Goal: Task Accomplishment & Management: Use online tool/utility

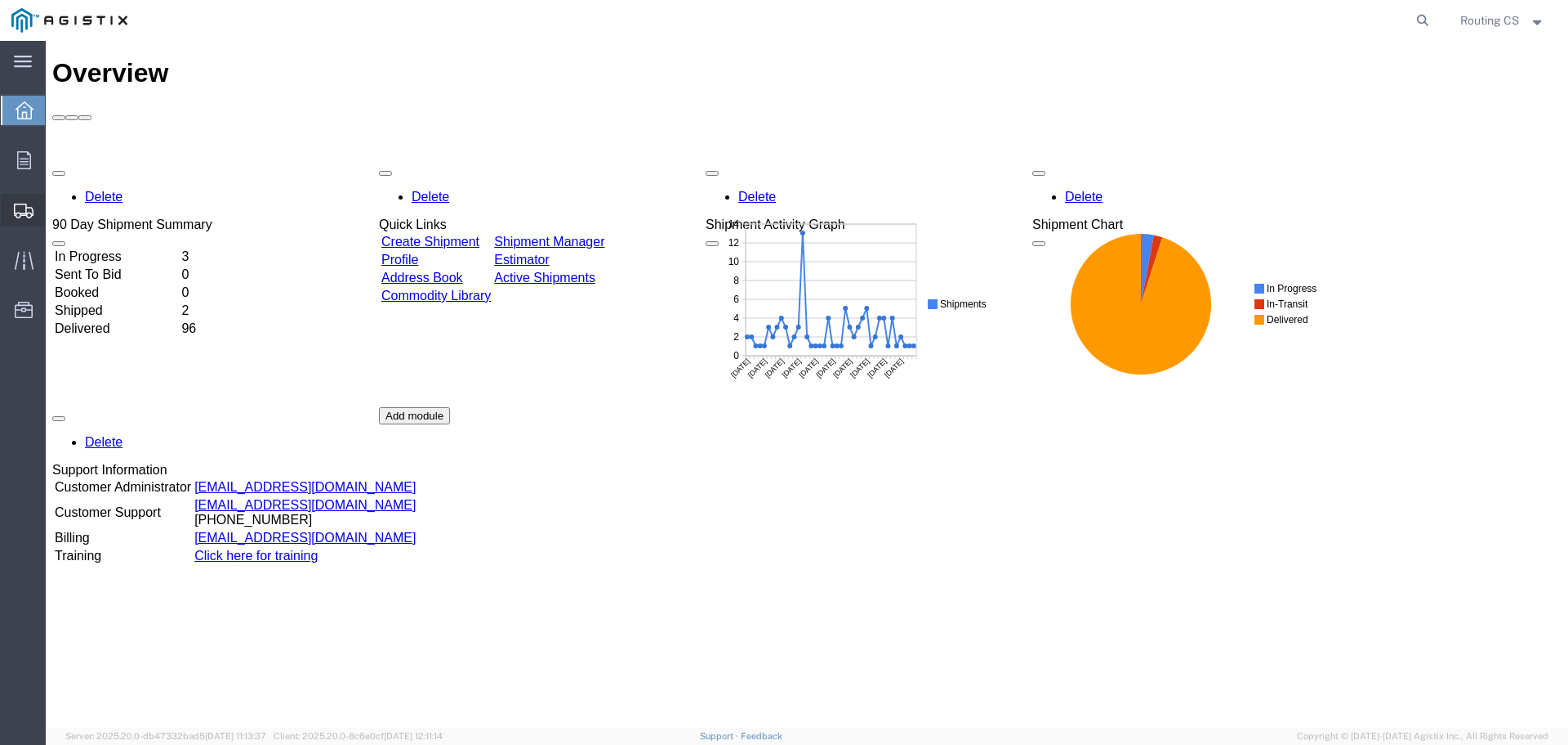
click at [0, 0] on span "Create Shipment" at bounding box center [0, 0] width 0 height 0
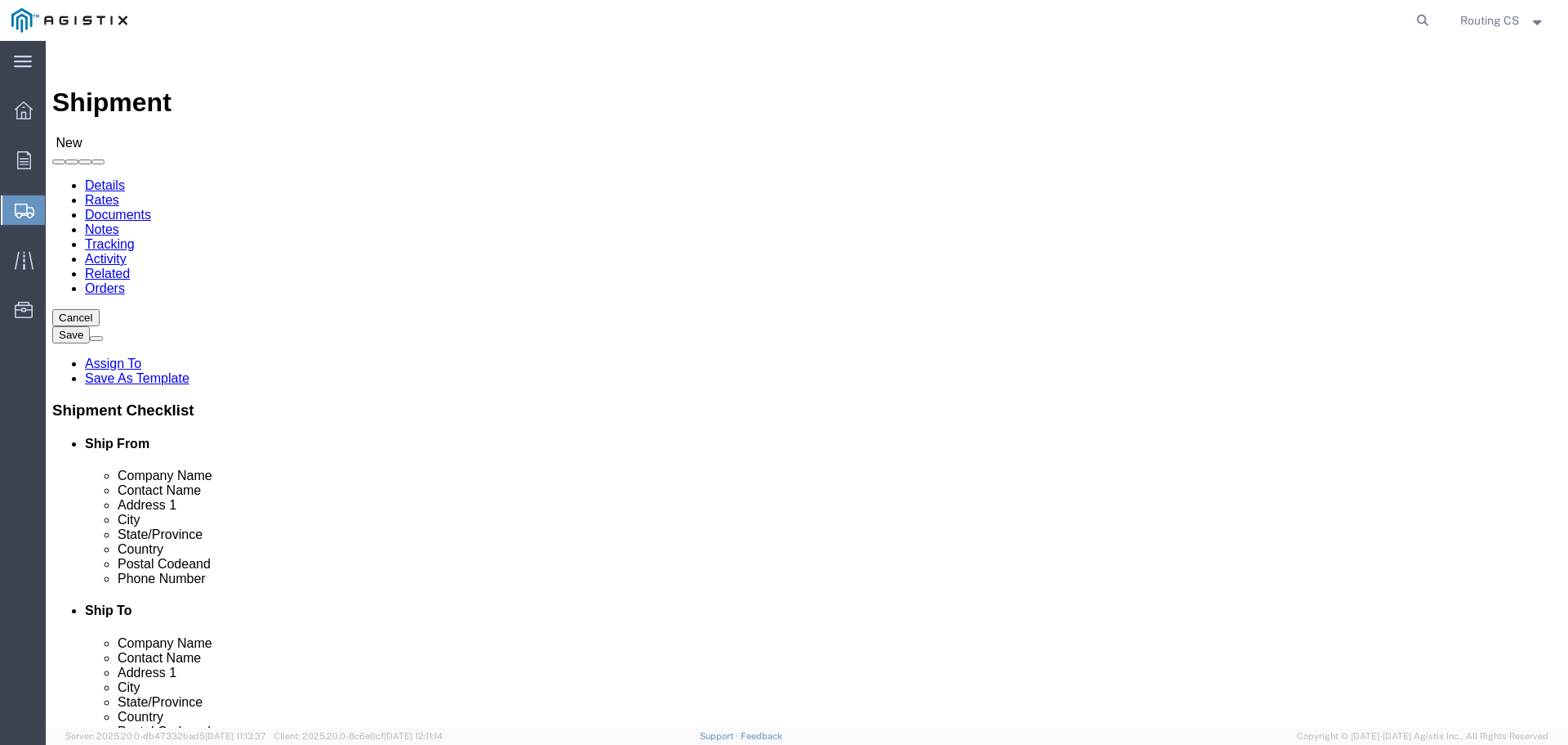
select select
click select "Select Little Giant Ladders PG&E"
select select "9596"
click select "Select Little Giant Ladders PG&E"
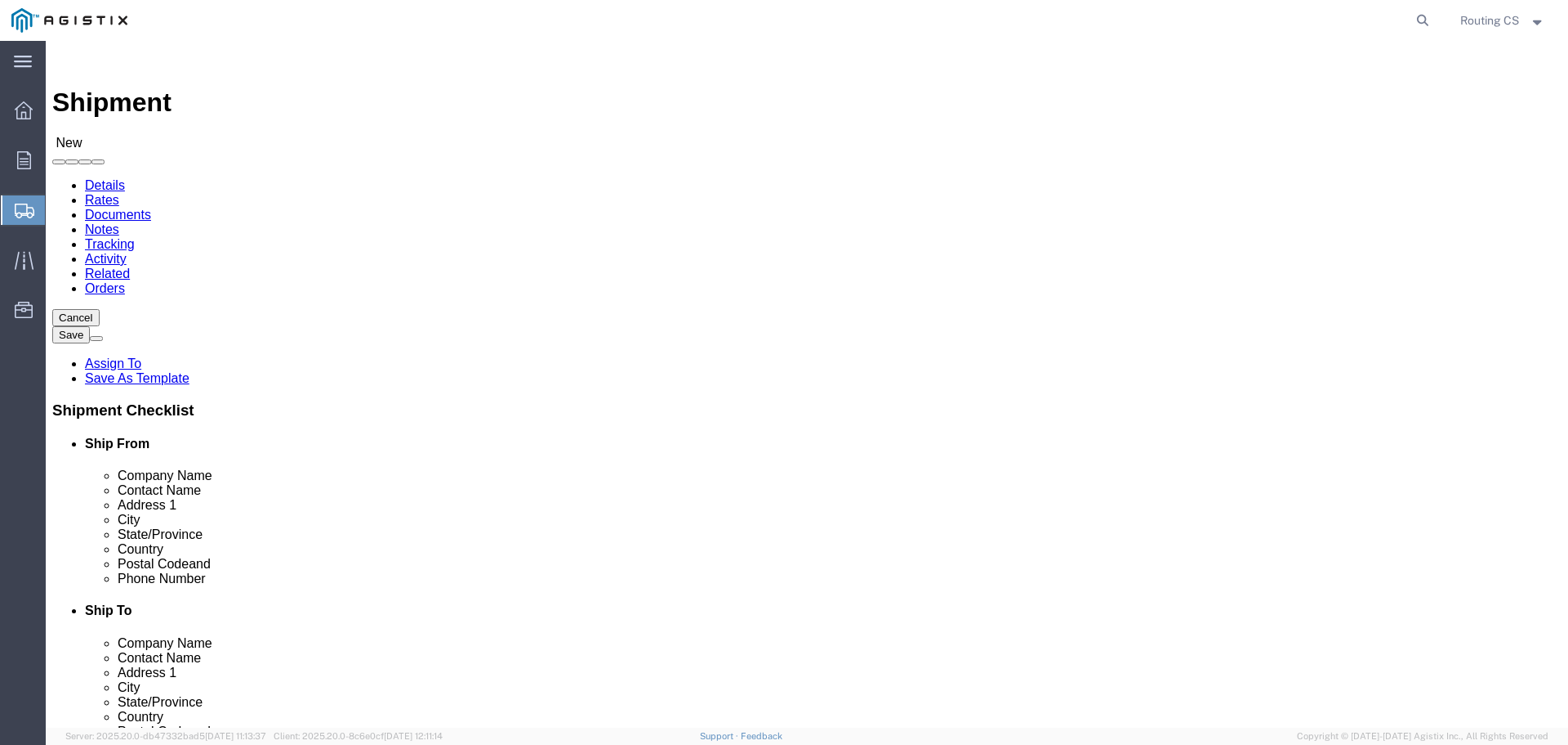
select select
click select "Select All Others [GEOGRAPHIC_DATA] [GEOGRAPHIC_DATA] [GEOGRAPHIC_DATA] [GEOGRA…"
select select "23082"
click select "Select All Others [GEOGRAPHIC_DATA] [GEOGRAPHIC_DATA] [GEOGRAPHIC_DATA] [GEOGRA…"
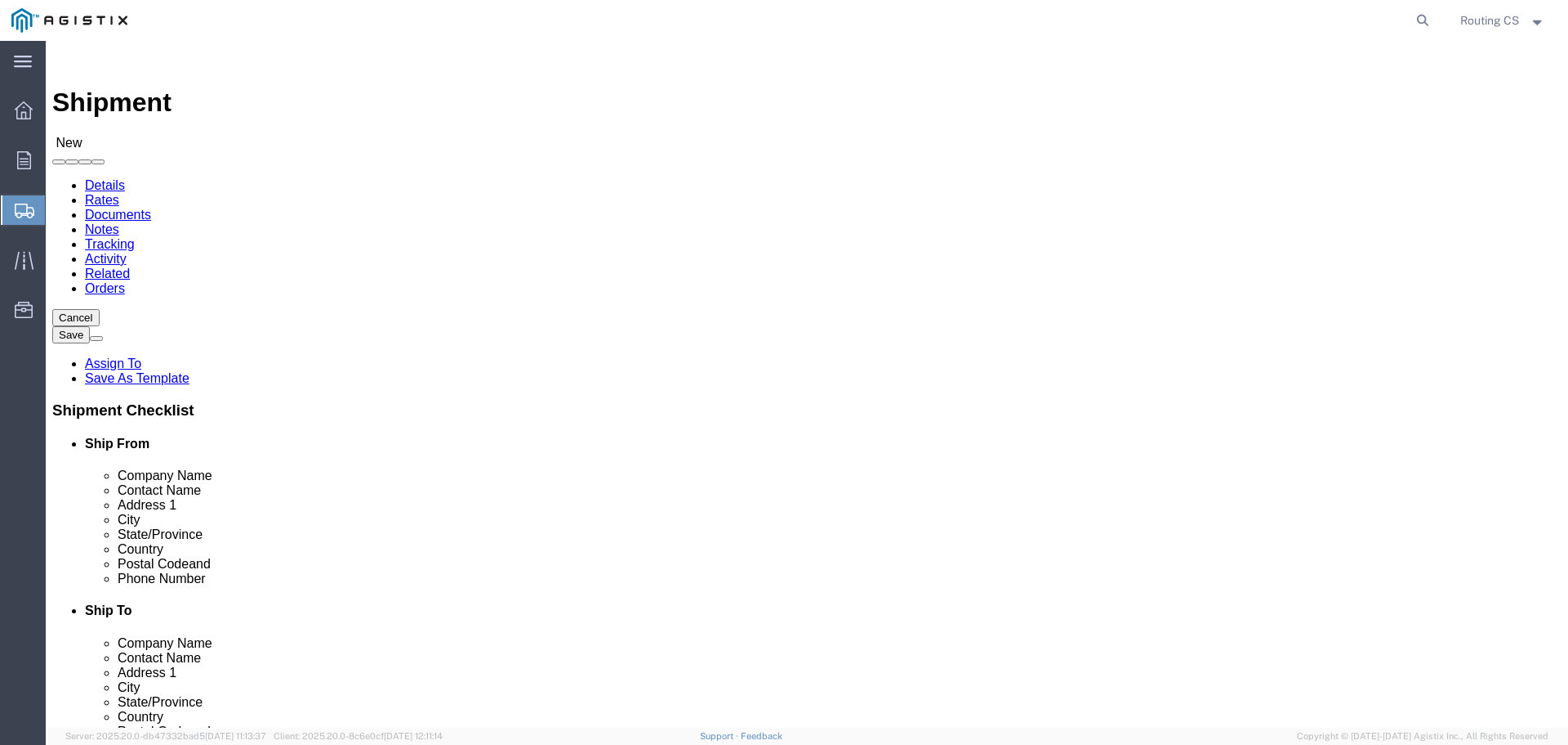
click button
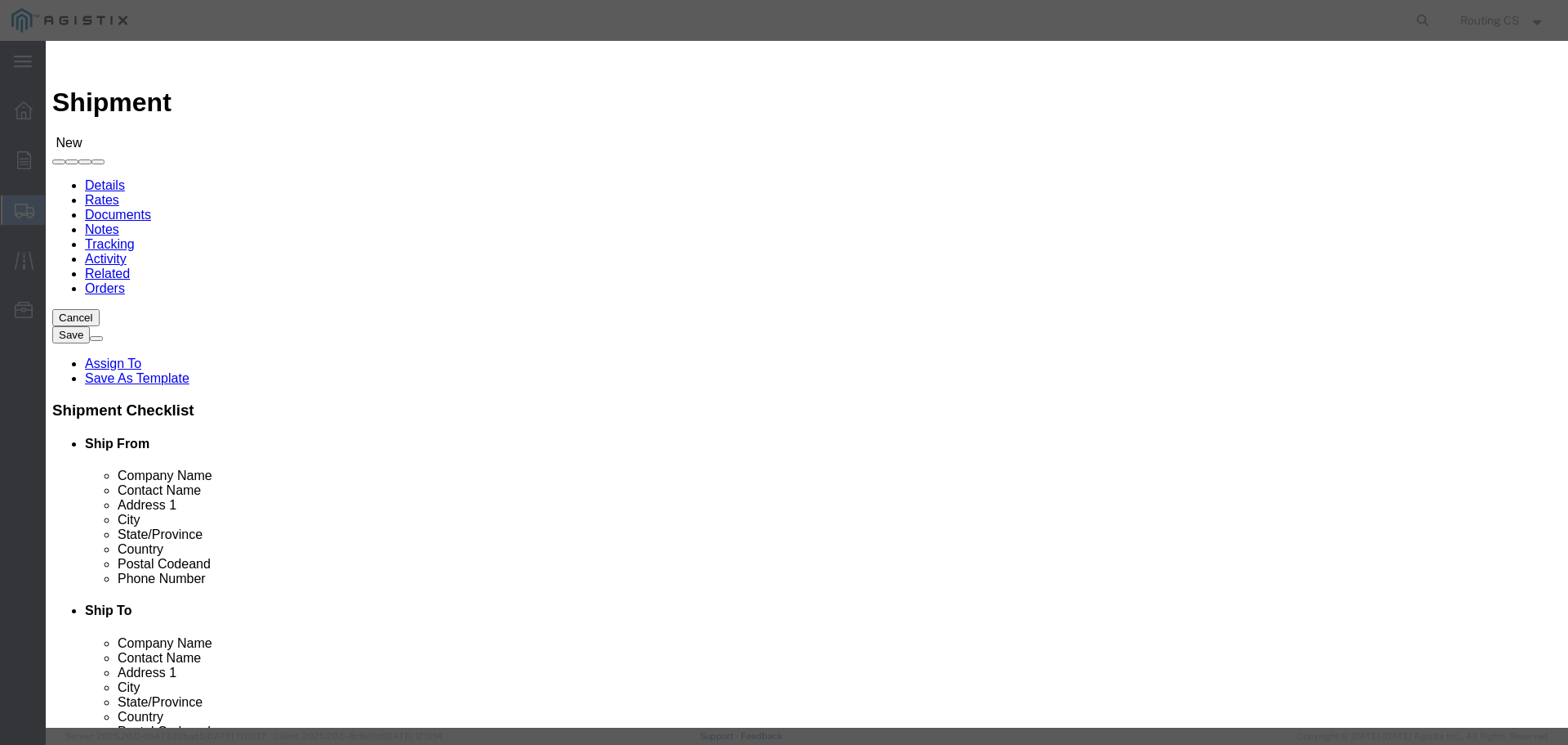
drag, startPoint x: 385, startPoint y: 150, endPoint x: 378, endPoint y: 155, distance: 8.6
click select "Search by Address Book Name City Company Name Contact Name Country CustomerAlia…"
select select "zip"
click select "Search by Address Book Name City Company Name Contact Name Country CustomerAlia…"
click input "text"
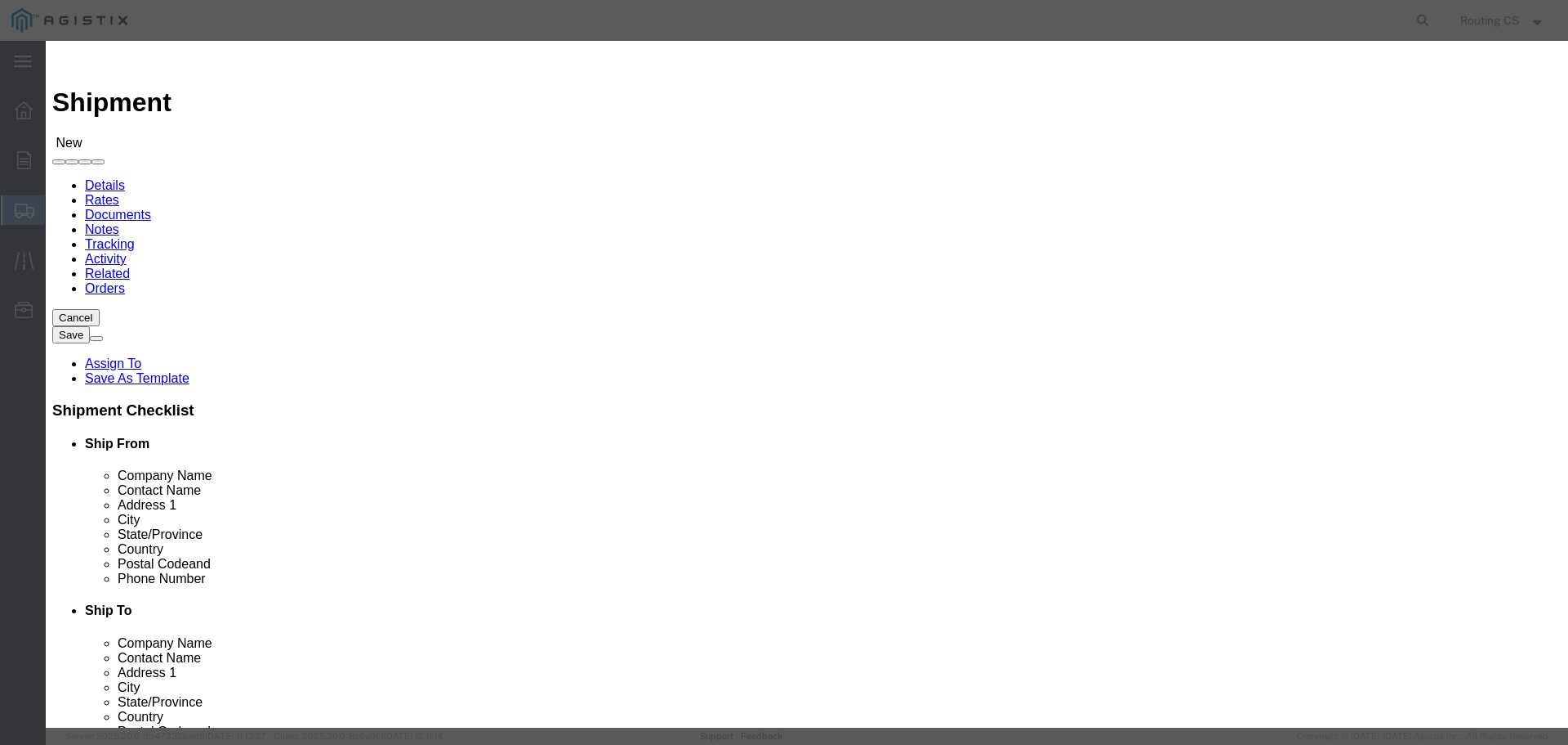
type input "84663"
click icon "button"
click button "Select"
select select "UT"
drag, startPoint x: 627, startPoint y: 151, endPoint x: 504, endPoint y: 133, distance: 124.3
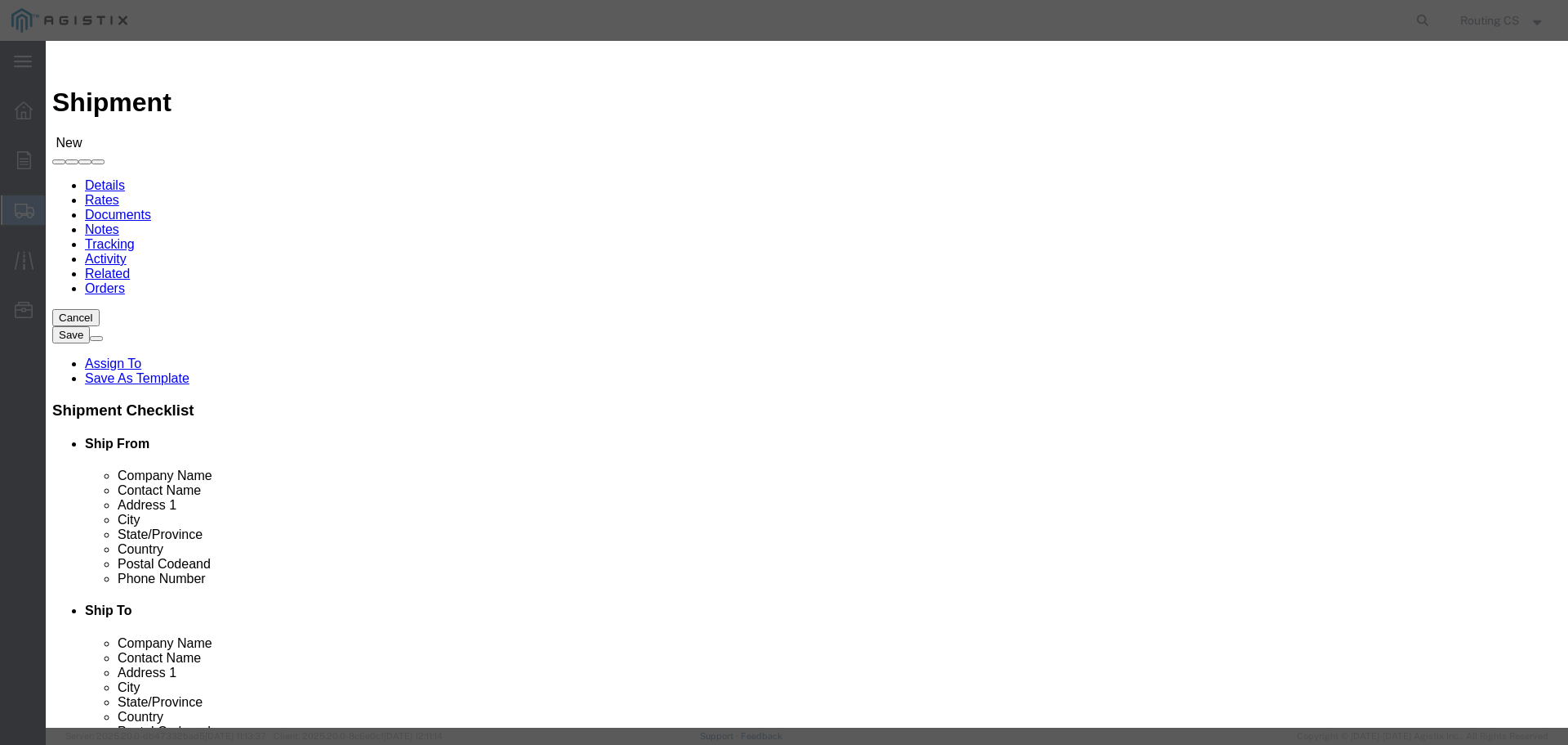
click div "All Company Location Other Personal Shared ALL A B C D E F G H I J K L M N O P …"
click input "84663"
drag, startPoint x: 613, startPoint y: 149, endPoint x: 511, endPoint y: 148, distance: 102.0
click div "Search by Address Book Name City Company Name Contact Name Country CustomerAlia…"
type input "95603"
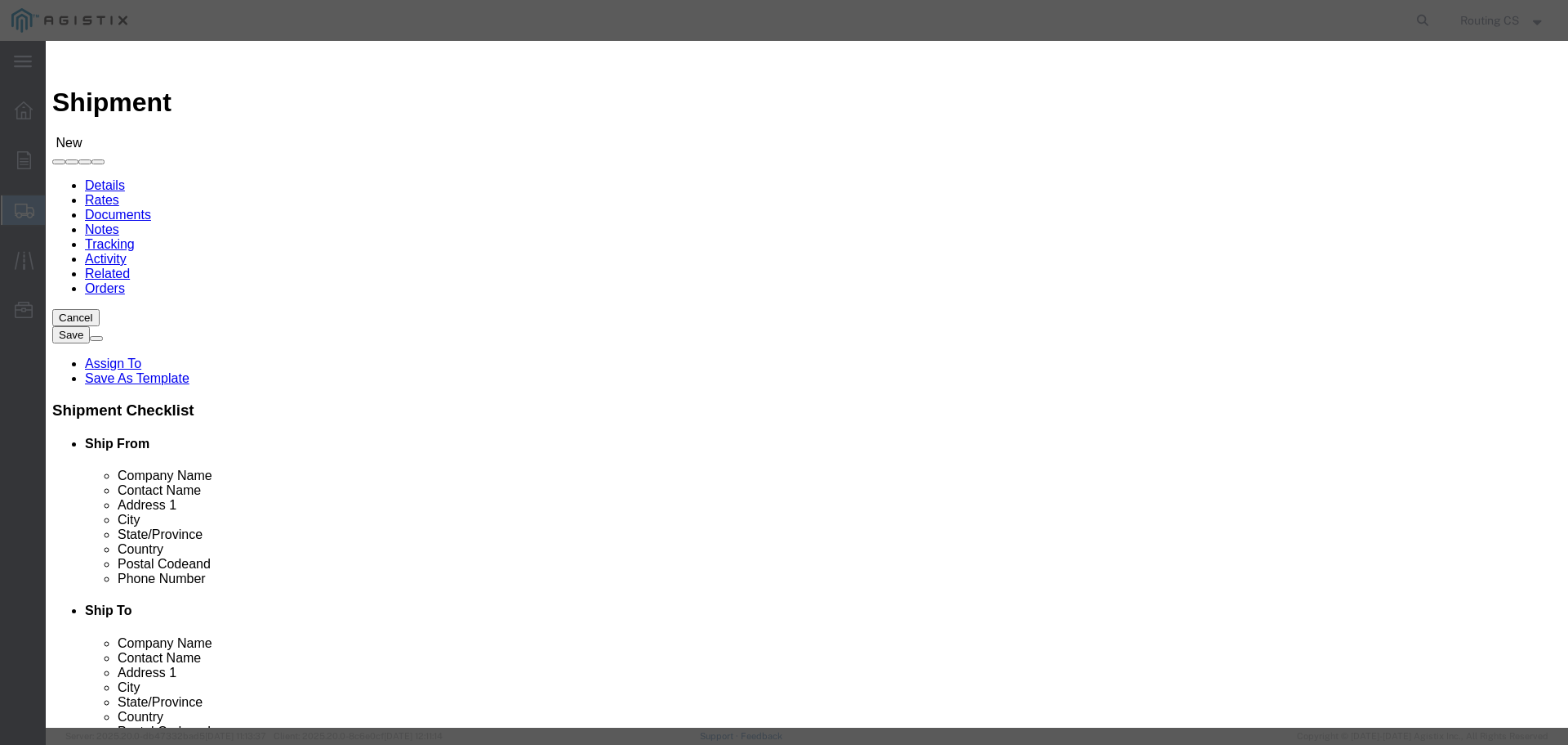
click icon "button"
click button "Select"
select select "CA"
click button "Close"
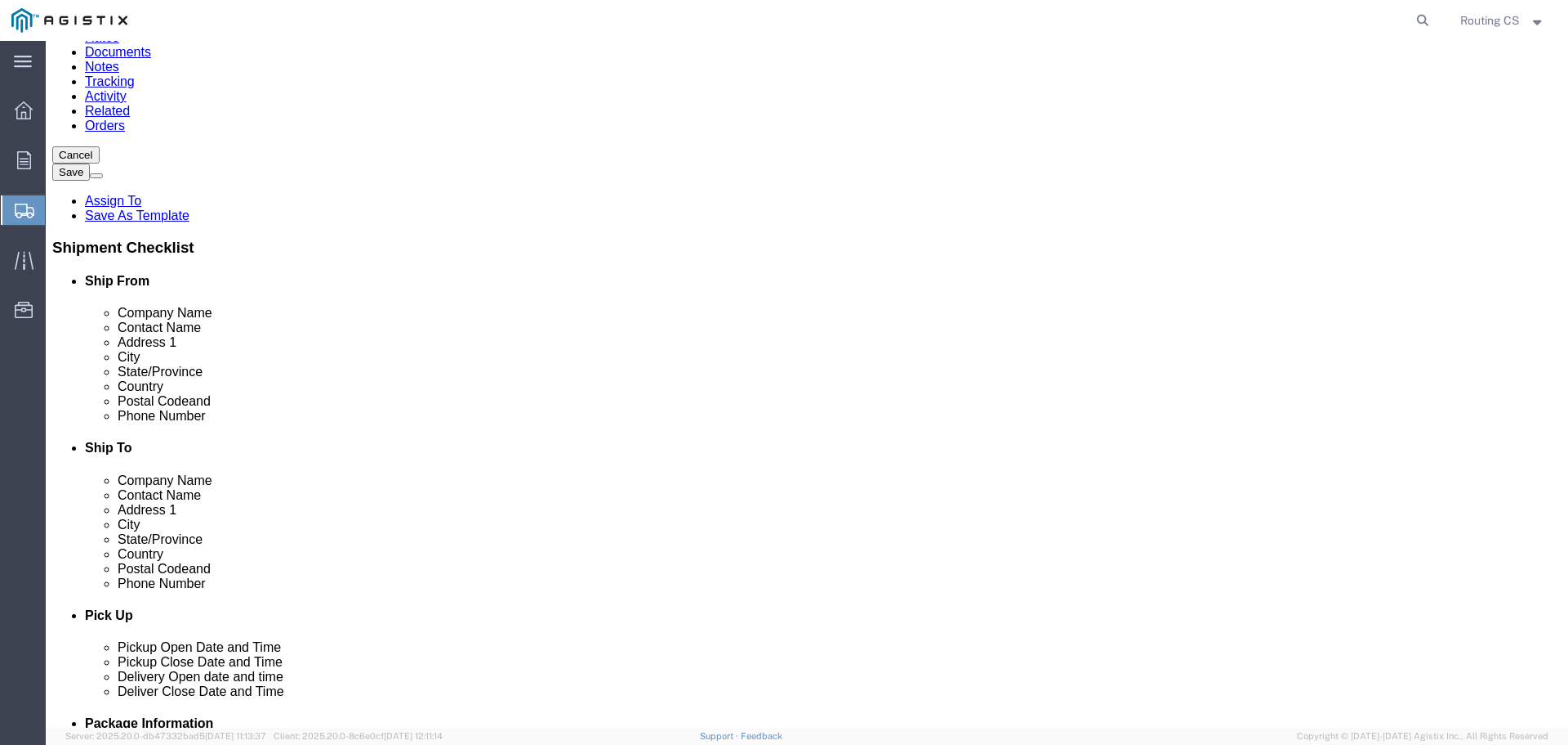
scroll to position [163, 0]
click input "text"
paste input "[PERSON_NAME]"
type input "[PERSON_NAME]"
click input "text"
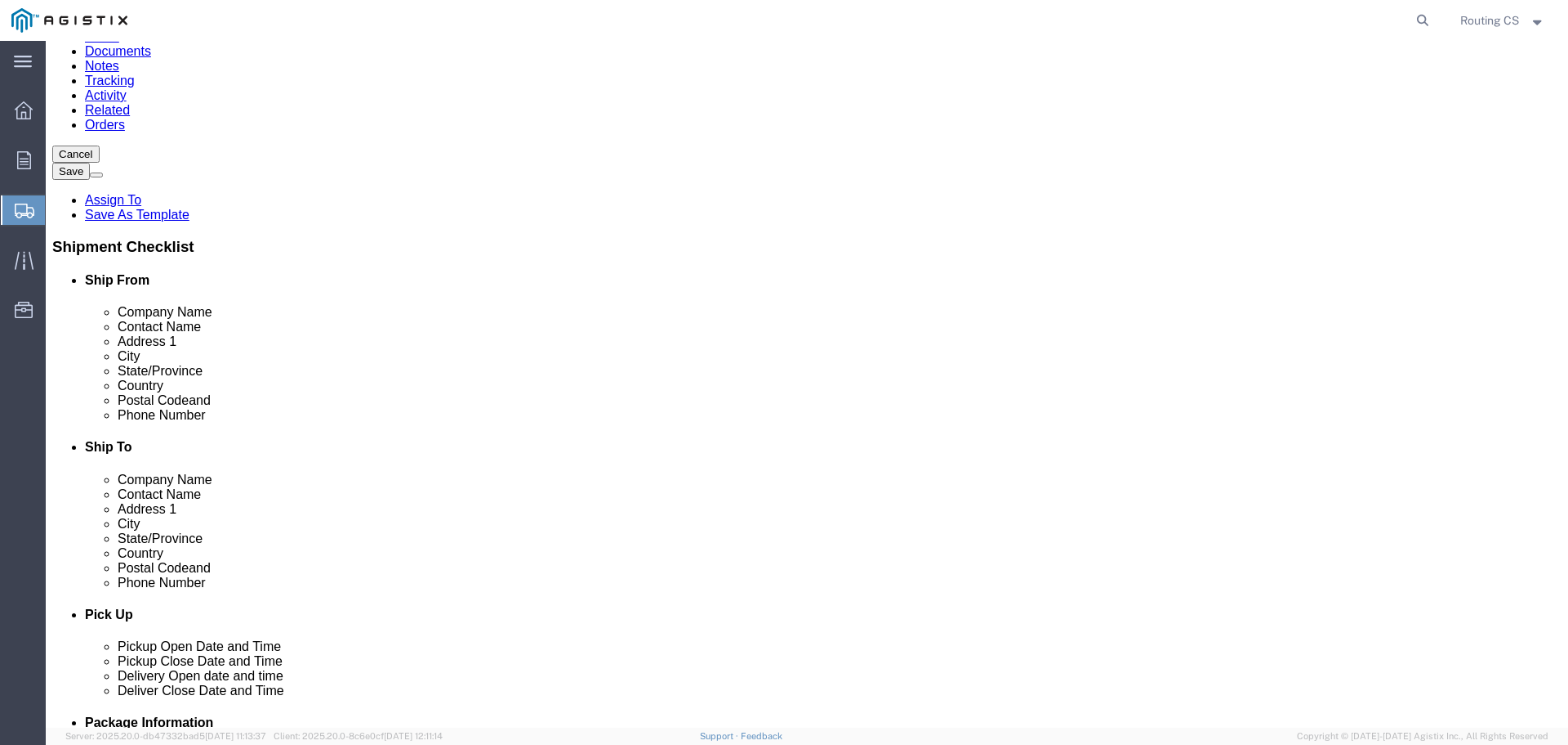
paste input "530.889.3207"
click input "530.889.3207"
click input "530-889.3207"
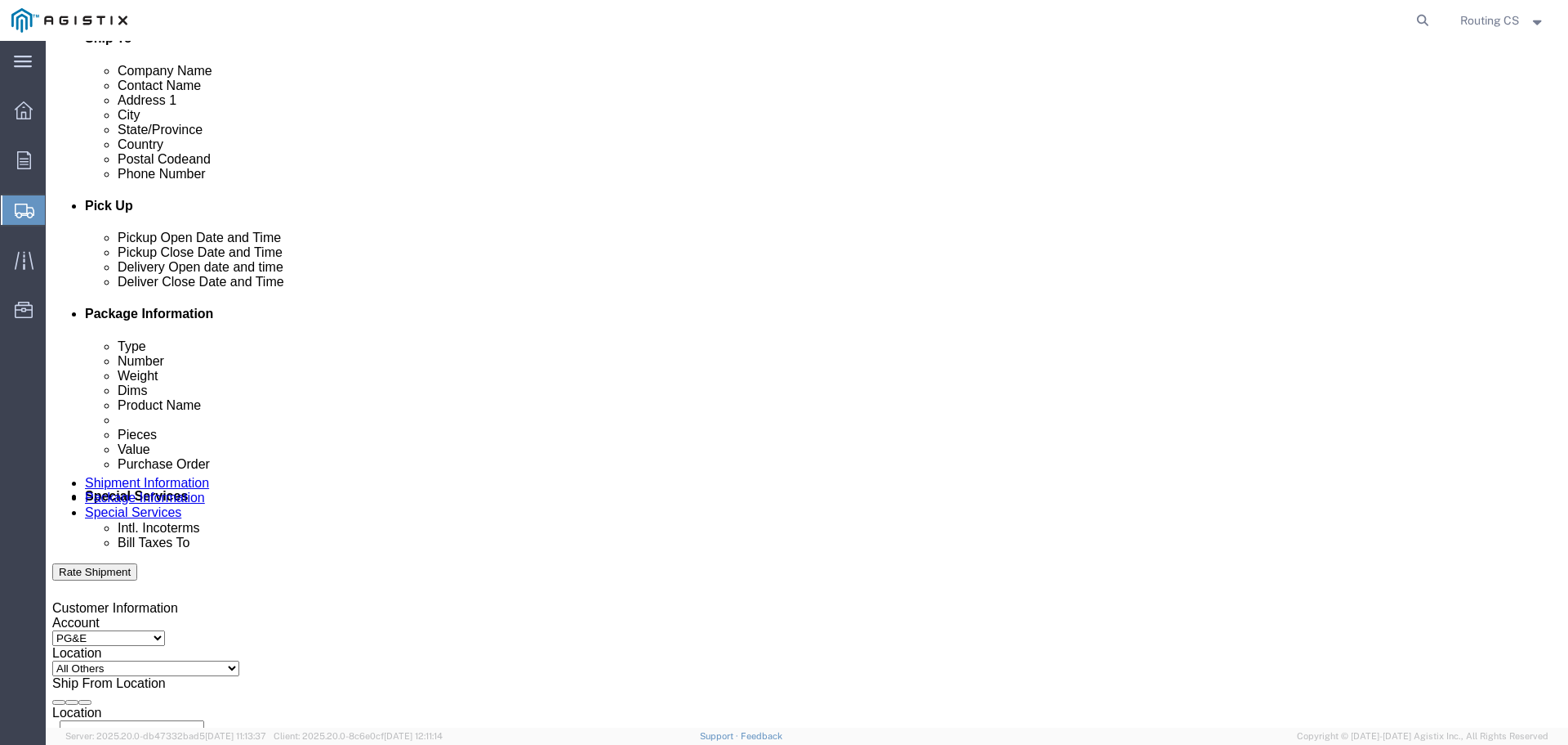
type input "[PHONE_NUMBER]"
click div "[DATE] 10:00 PM"
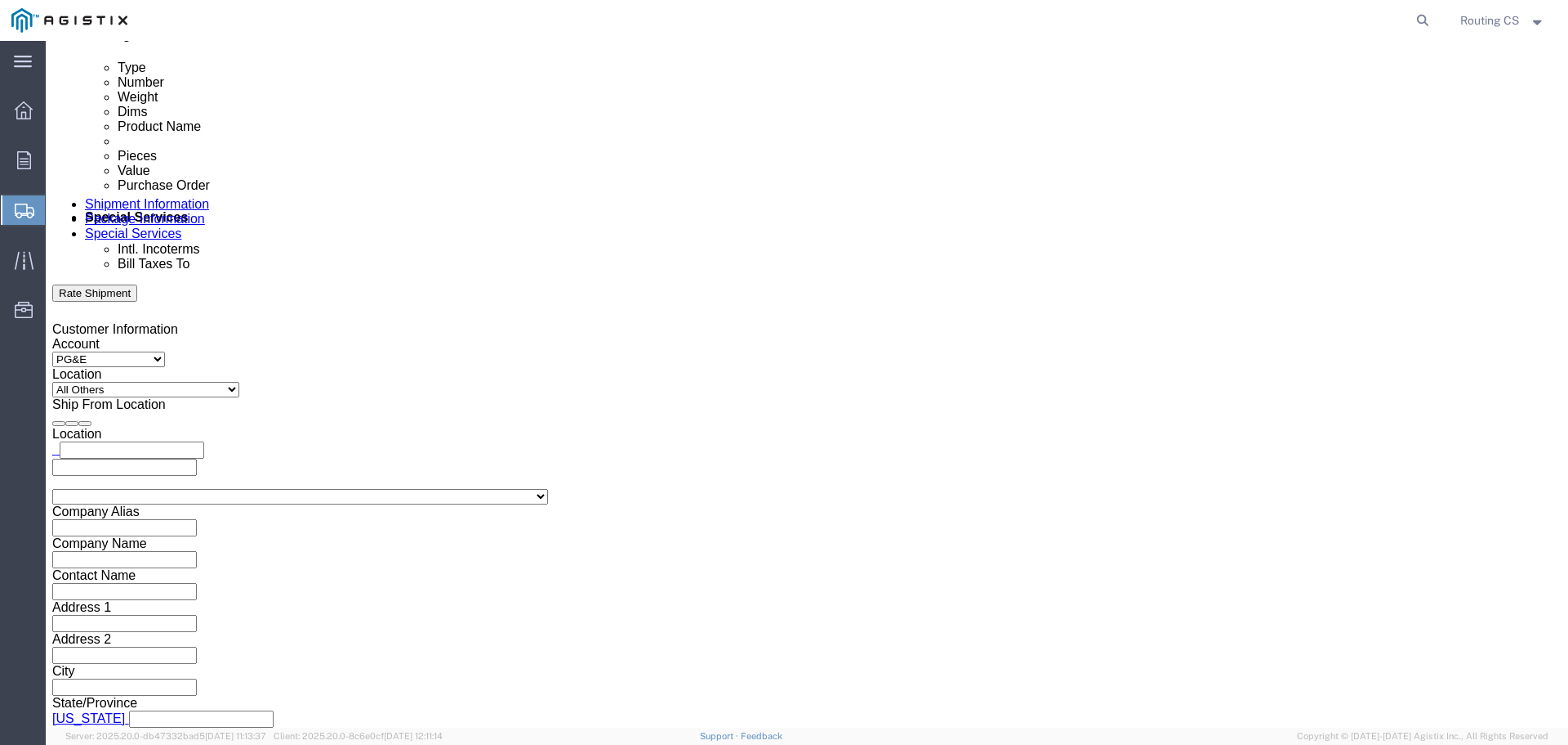
click input "10:00 PM"
click input "08:00 PM"
type input "08:00 am"
click button "Apply"
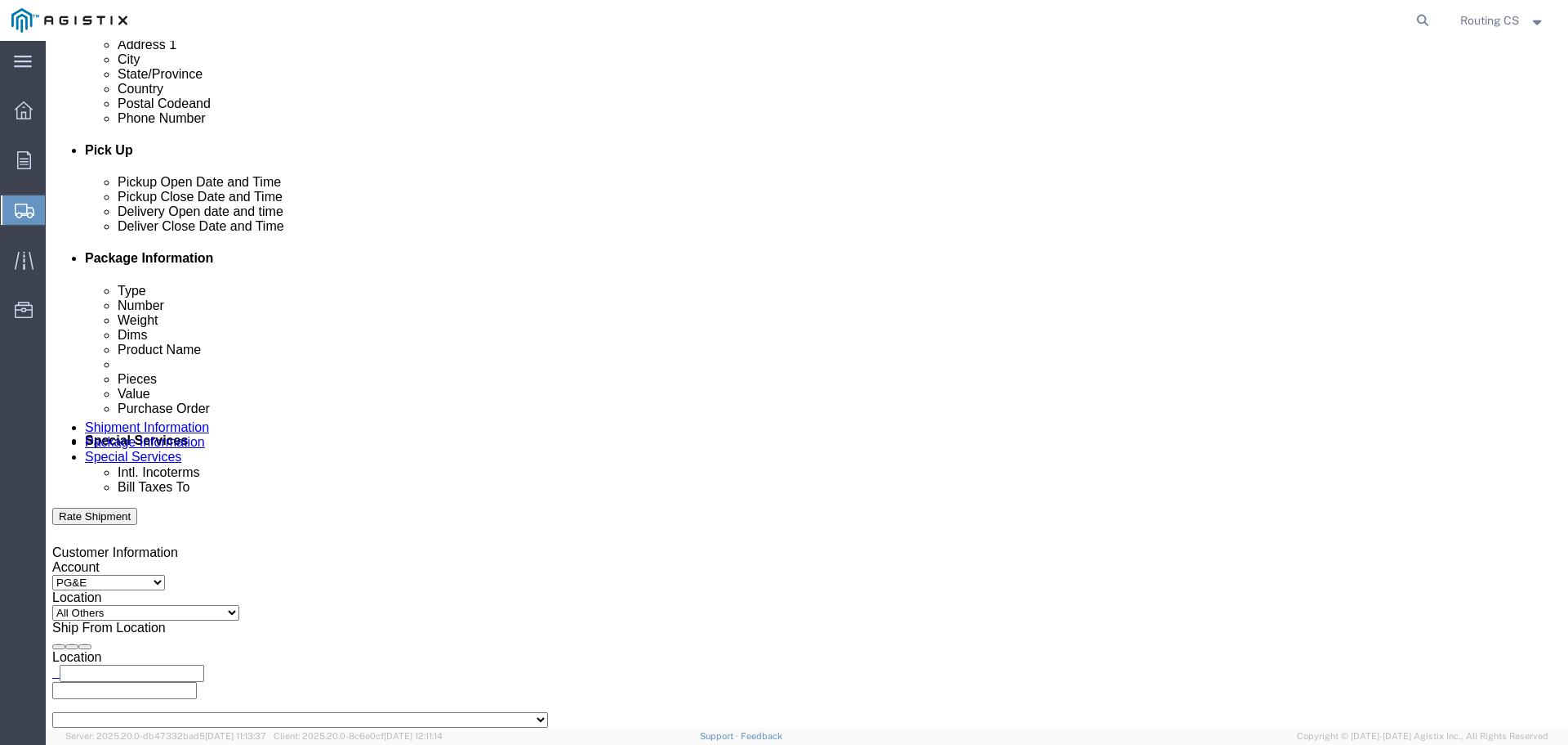
scroll to position [606, 0]
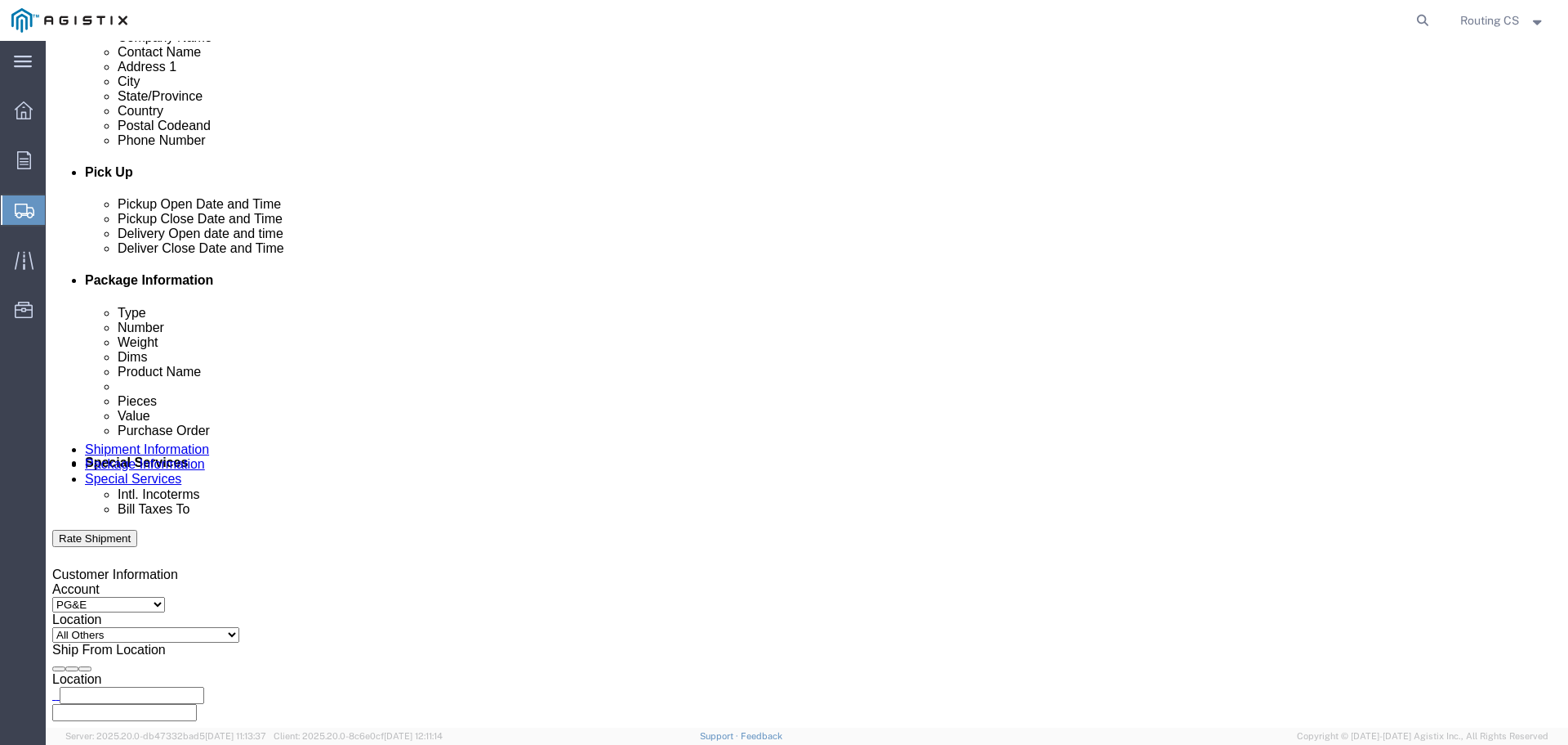
click div "[DATE] 9:00 AM"
click input "3:00 AM"
type input "3:00 pm"
click button "Apply"
click div
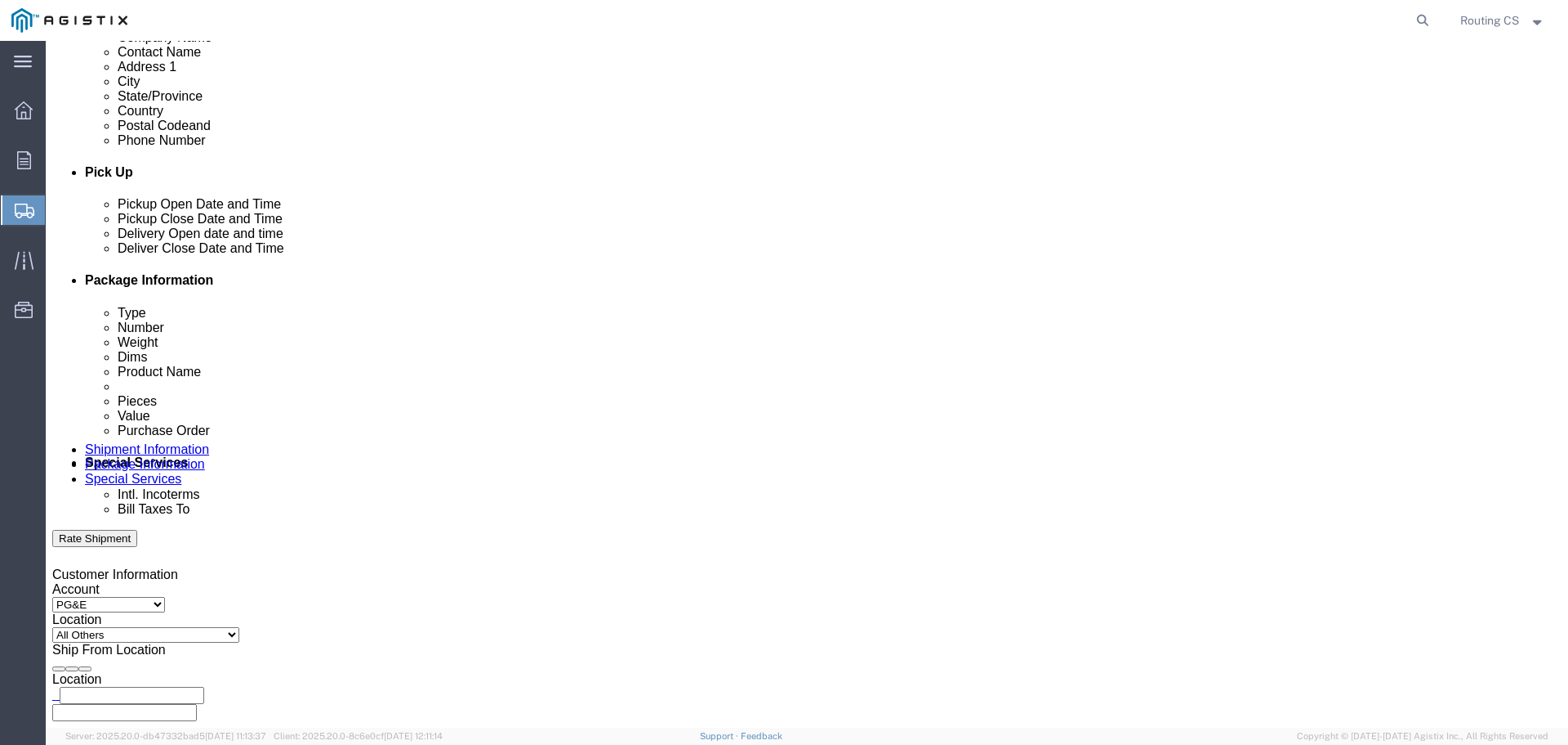
click input "4:00 PM"
click input "8:00 PM"
type input "8:00 am"
click button "Apply"
click div
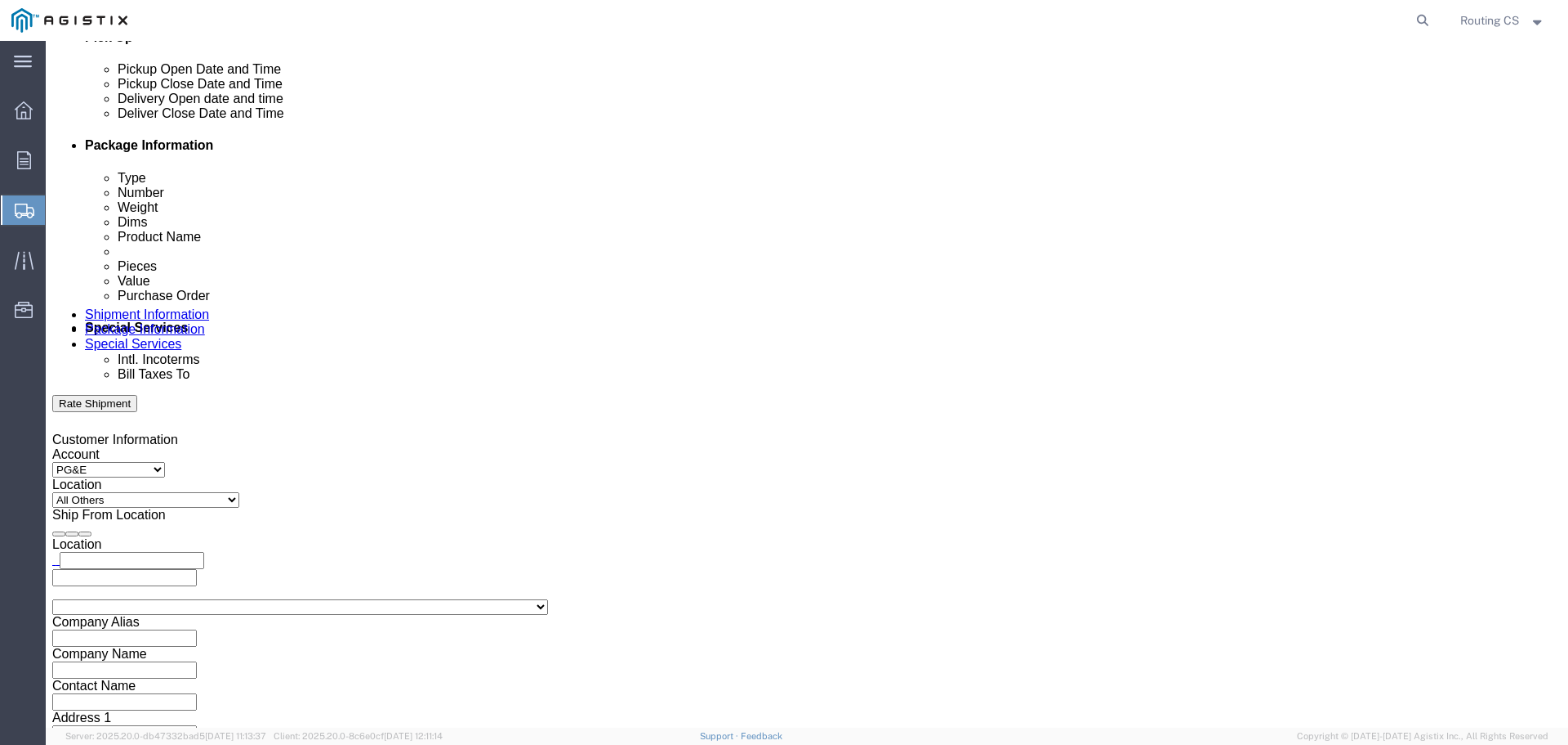
scroll to position [769, 0]
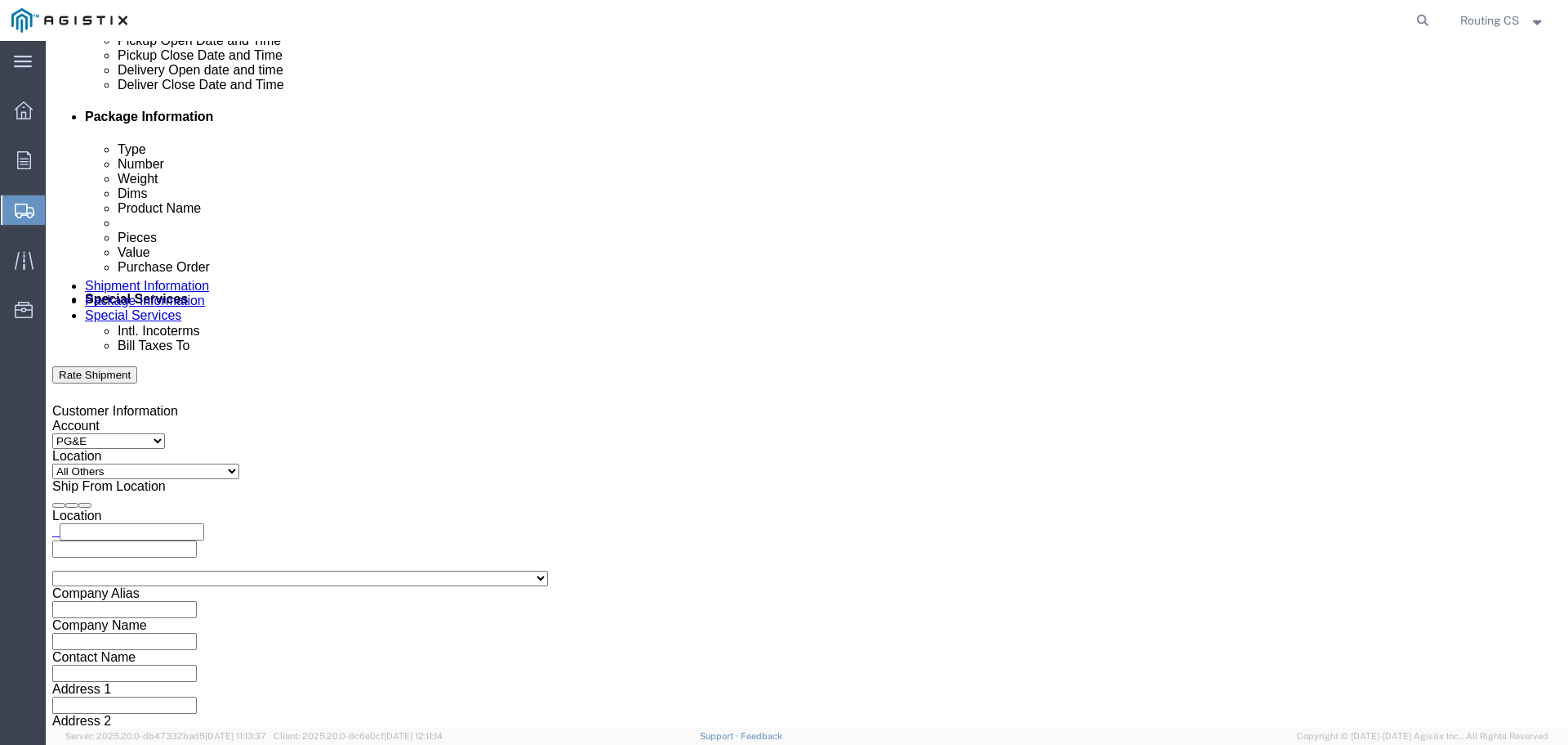
click input "5:00 AM"
type input "5:00 pm"
click button "Apply"
click input "text"
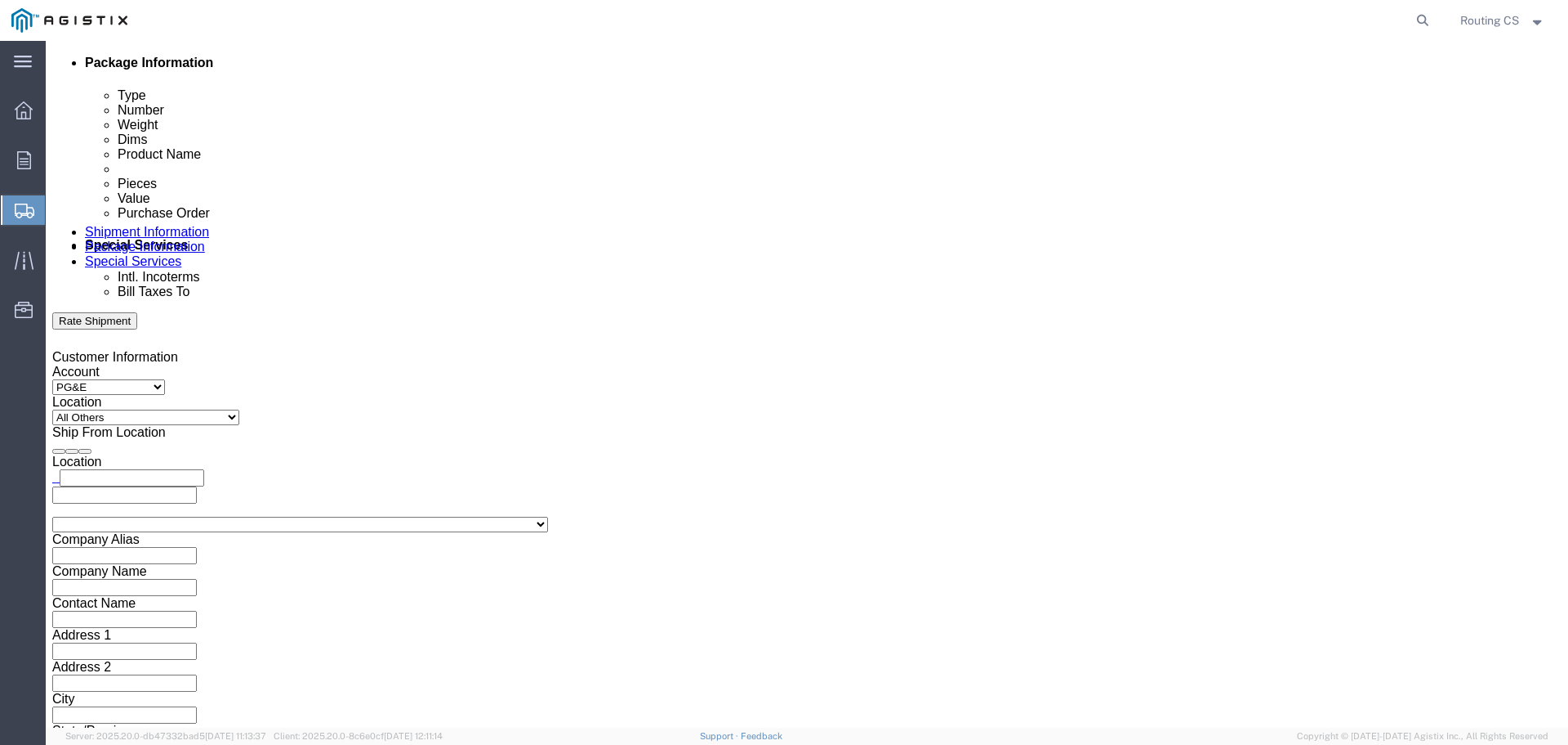
scroll to position [851, 0]
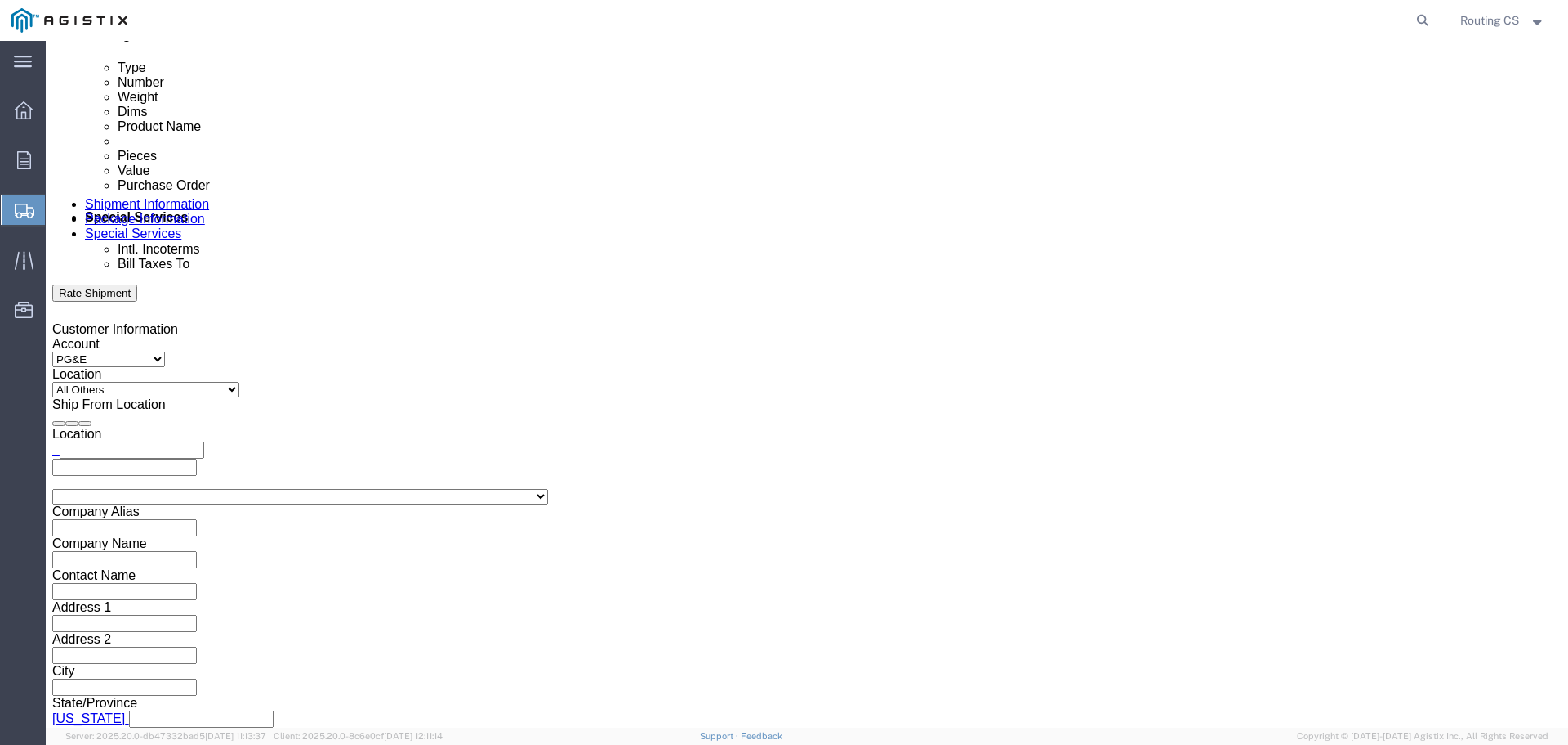
type input "2701252806"
click select "Select Air Less than Truckload Multi-Leg Ocean Freight Rail Small Parcel Truckl…"
select select "LTL"
click select "Select Air Less than Truckload Multi-Leg Ocean Freight Rail Small Parcel Truckl…"
click select "Select Straight Truck"
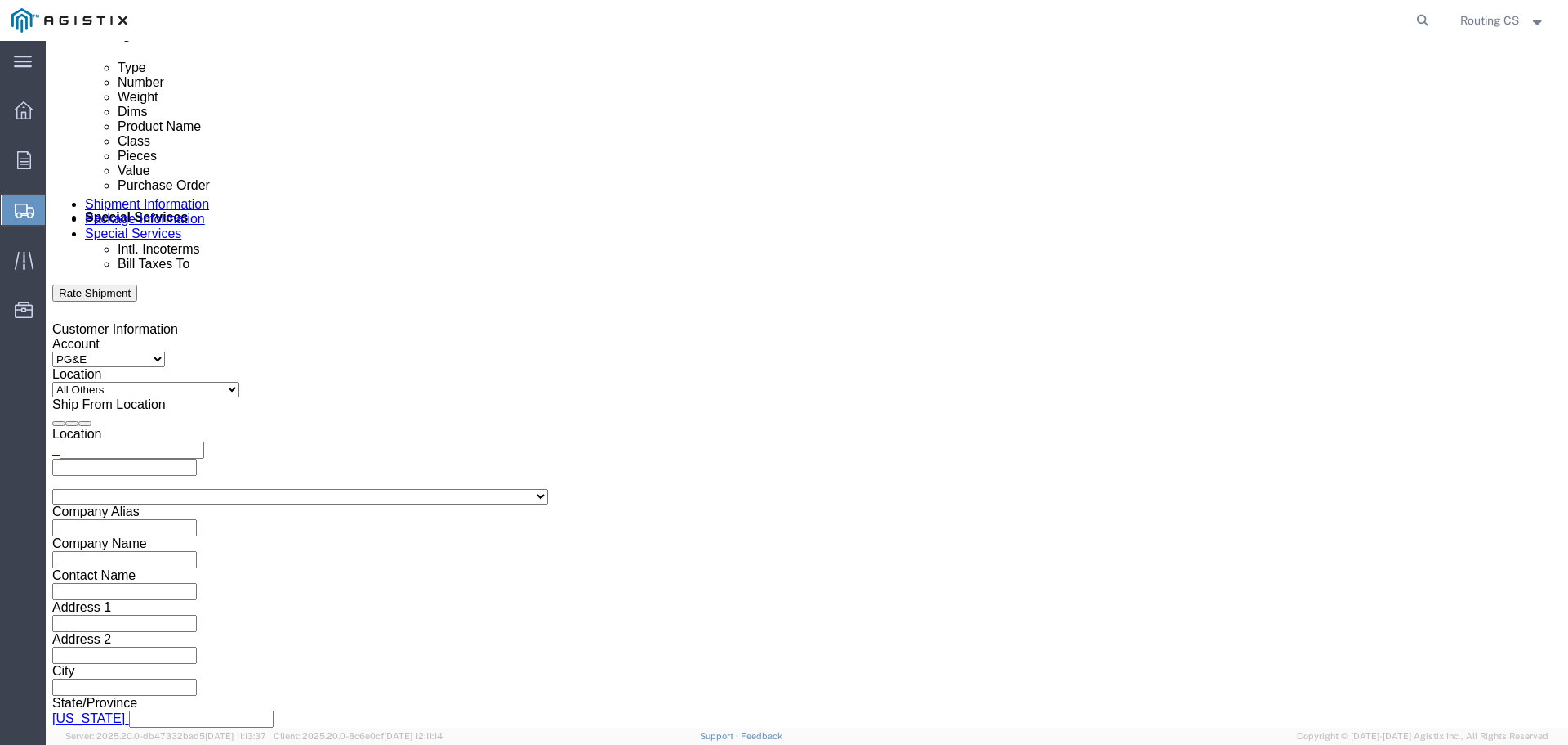
select select "STTR"
click select "Select Straight Truck"
click button "Continue"
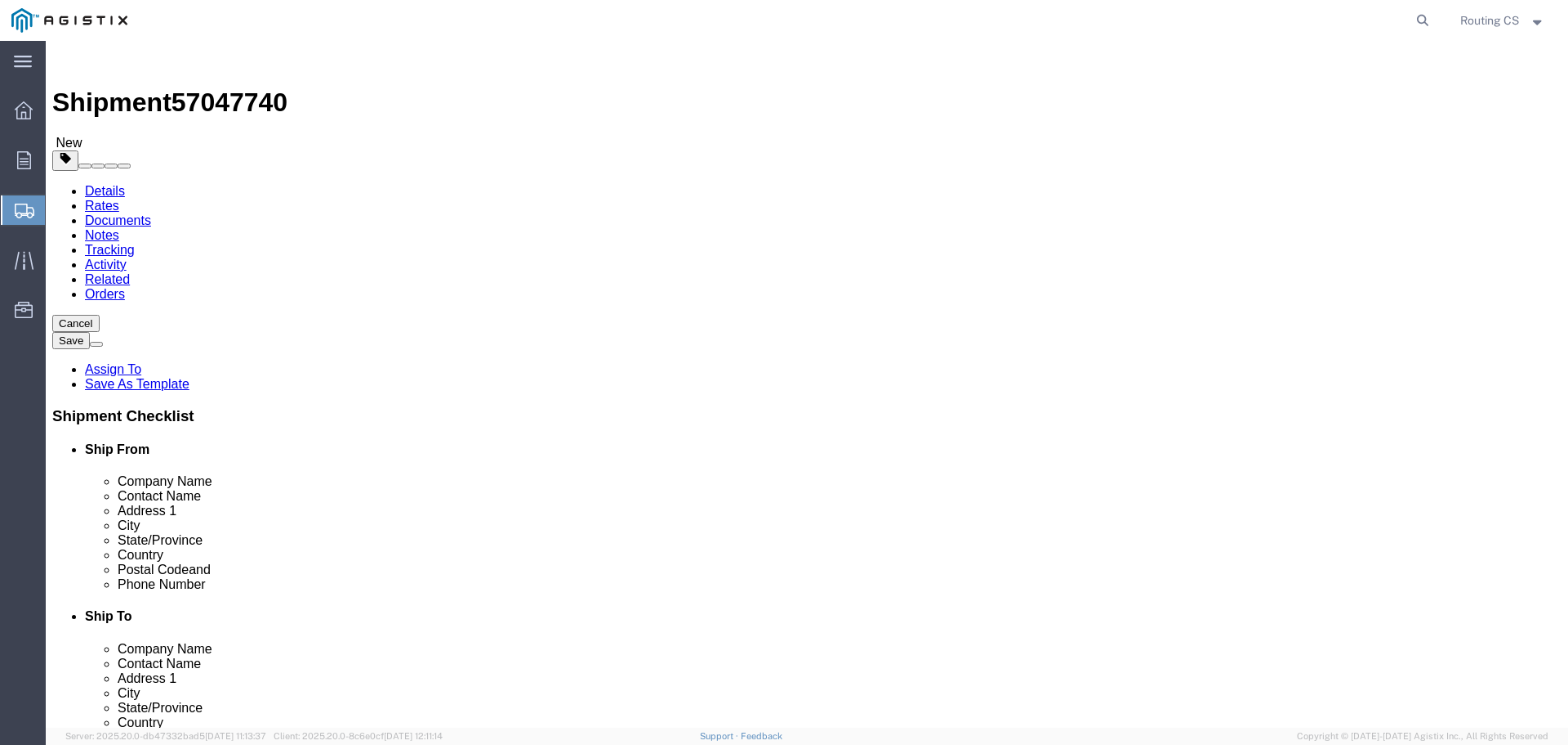
click input "text"
click select "Select Bulk Bundle(s) Cardboard Box(es) Carton(s) Crate(s) Drum(s) (Fiberboard)…"
select select "PONS"
click select "Select Bulk Bundle(s) Cardboard Box(es) Carton(s) Crate(s) Drum(s) (Fiberboard)…"
click input "text"
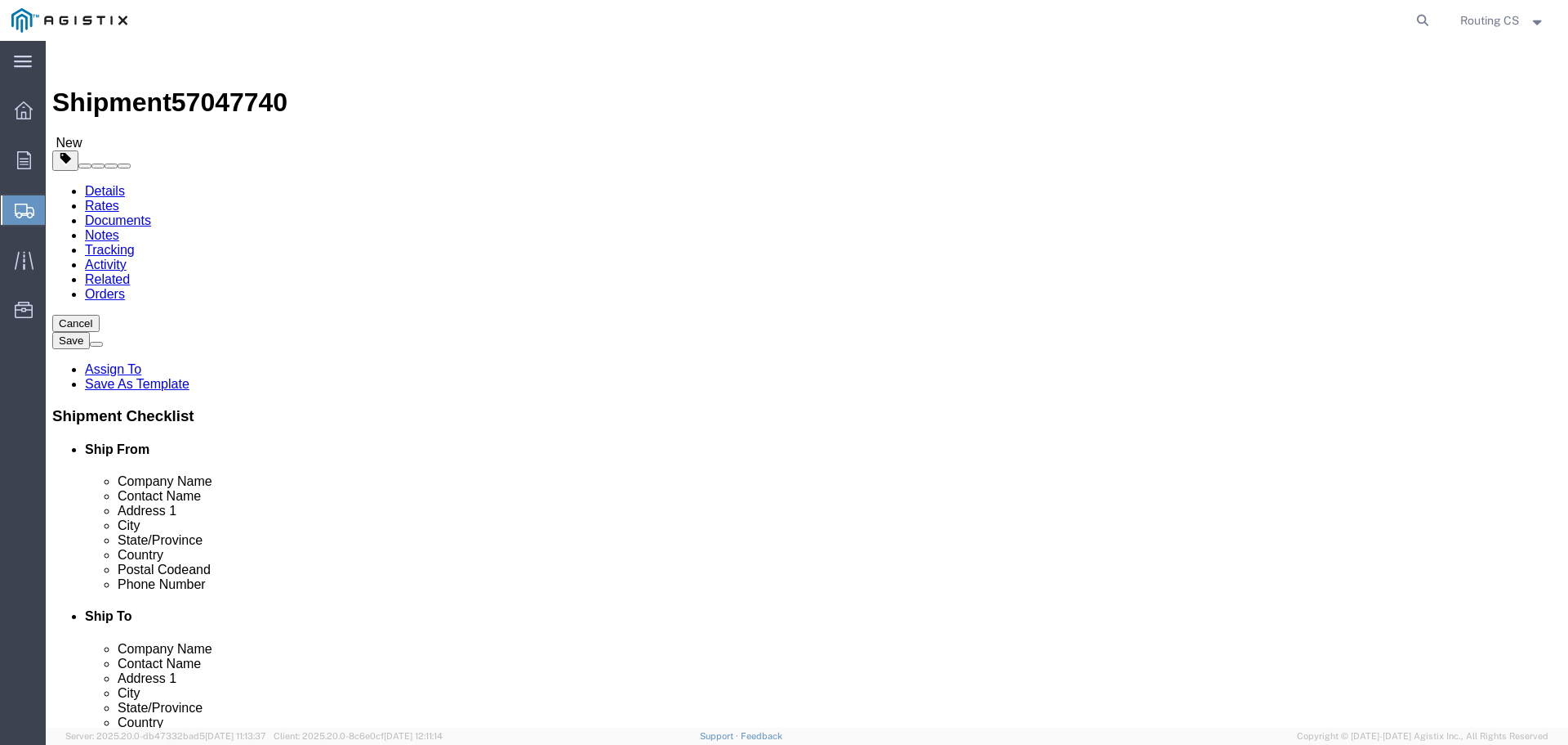
type input "2"
click input "text"
type input "182"
type input "40"
type input "17"
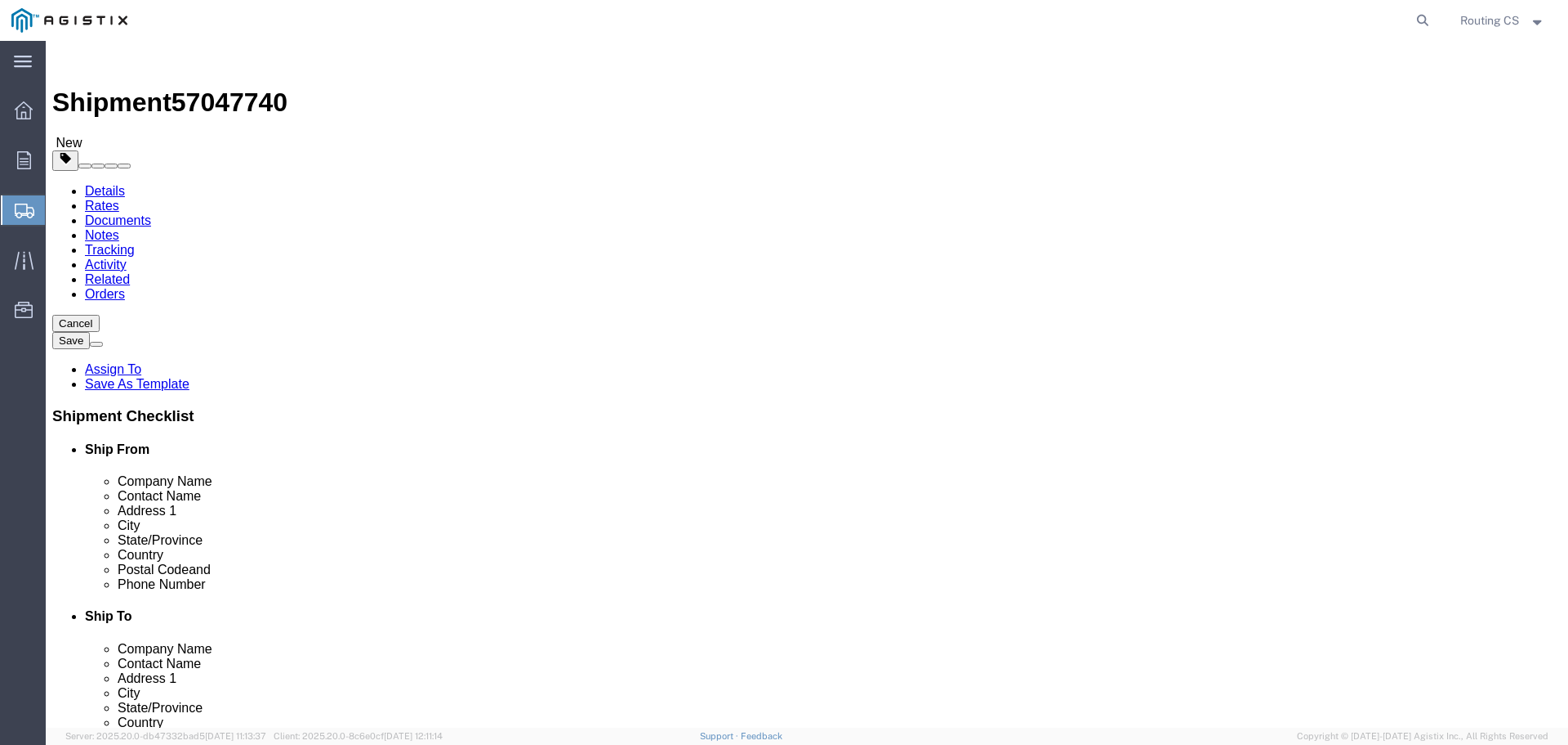
drag, startPoint x: 232, startPoint y: 405, endPoint x: 214, endPoint y: 405, distance: 18.0
click div "0.00 Select kgs lbs"
type input "171.00"
click span
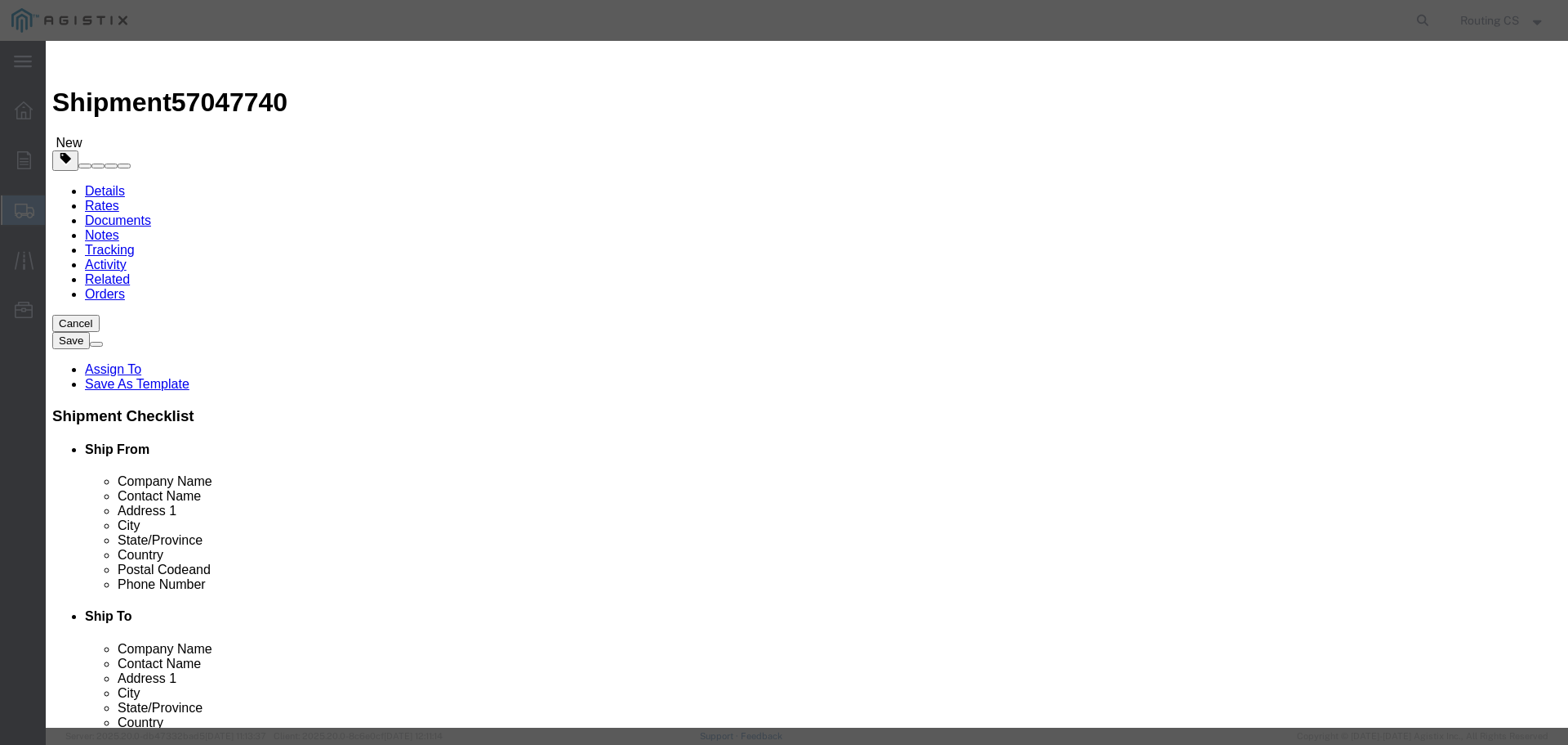
click input "text"
type input "Ladders"
click div "Product Name Ladders Ladder Name: ACCUMULATOR 1 GAL BUNA-N B LADDER Sku: D78157…"
drag, startPoint x: 497, startPoint y: 156, endPoint x: 470, endPoint y: 153, distance: 27.2
click div "0"
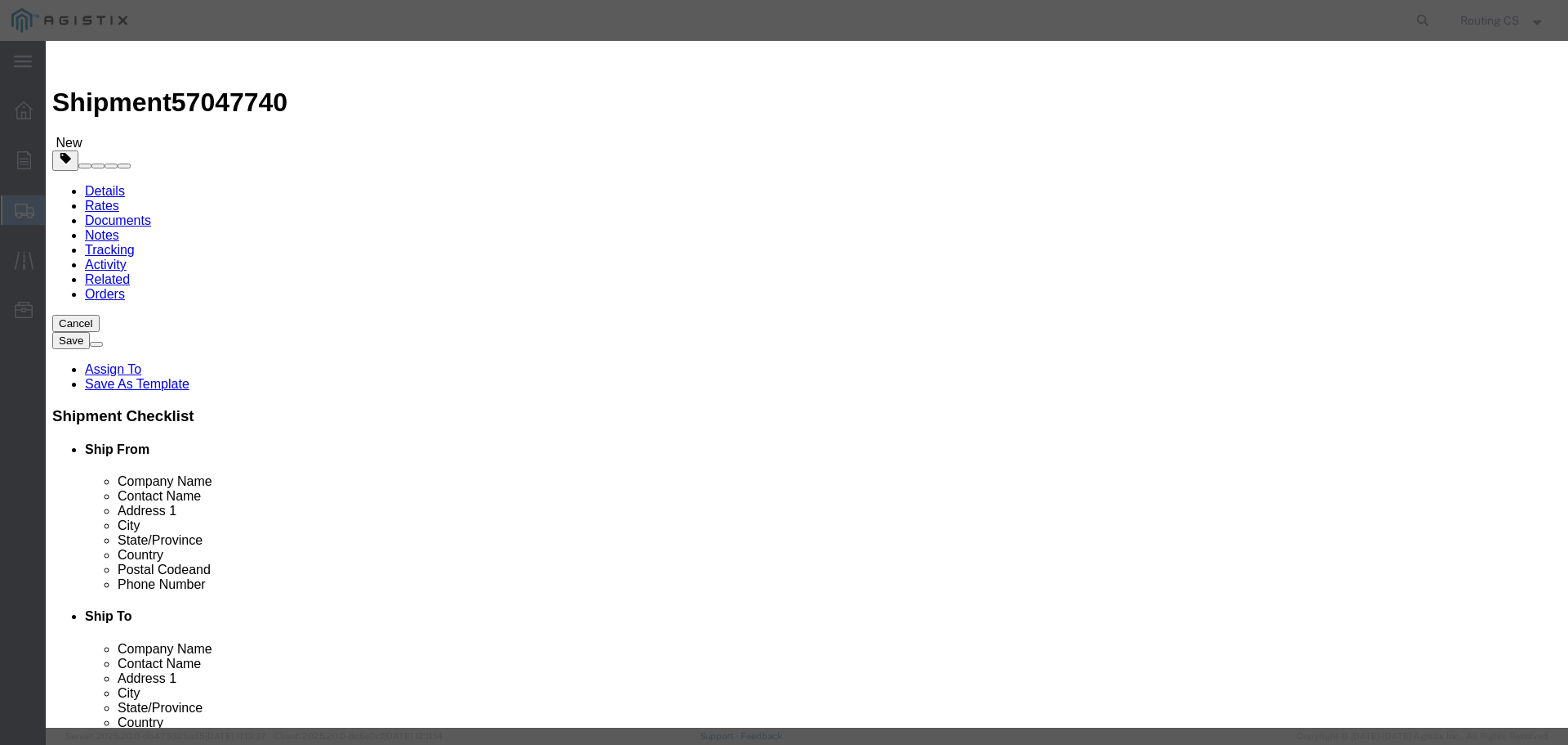
type input "2"
click input "text"
type input "857"
click select "Select 50 55 60 65 70 85 92.5 100 125 175 250 300 400"
select select "300"
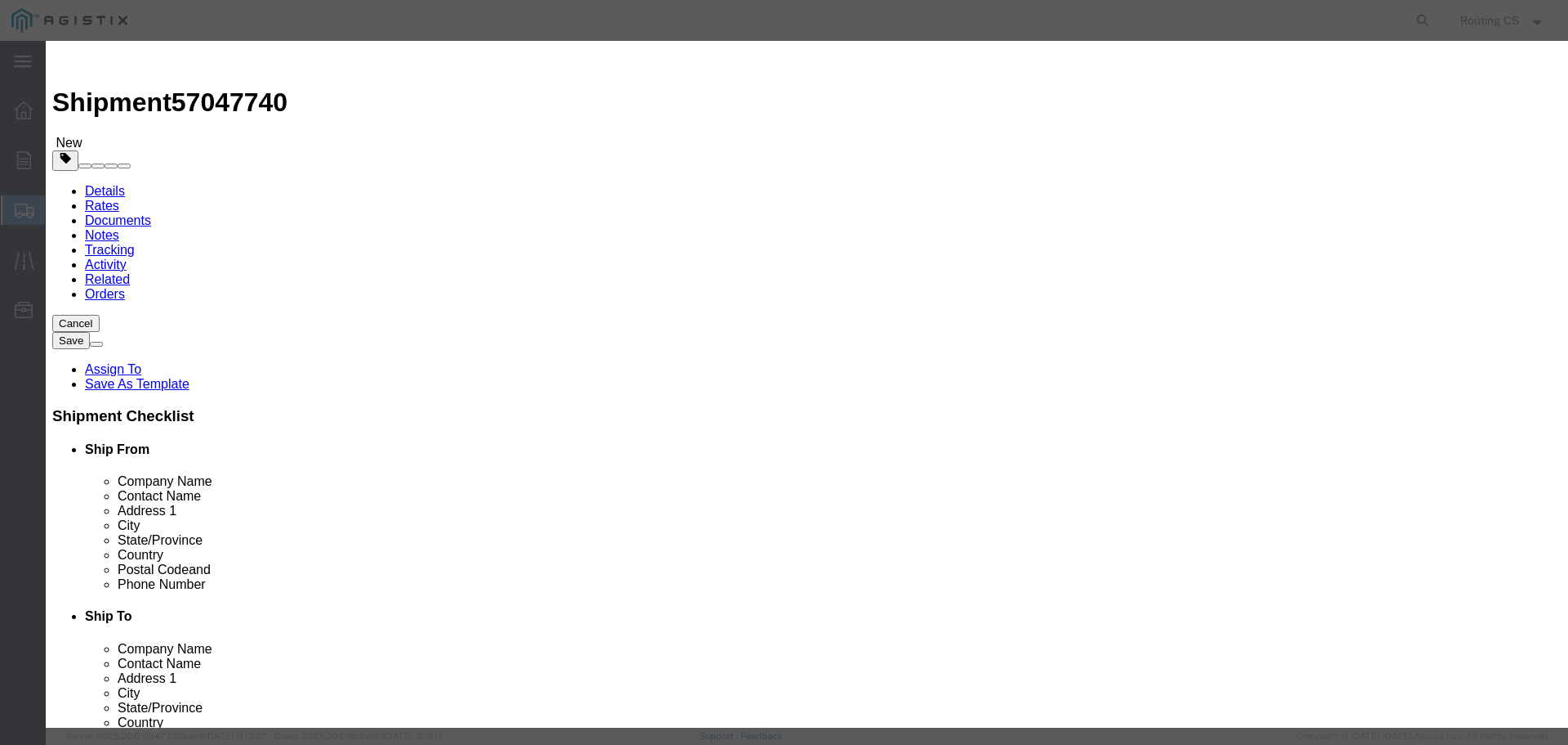
click select "Select 50 55 60 65 70 85 92.5 100 125 175 250 300 400"
click button "Save & Close"
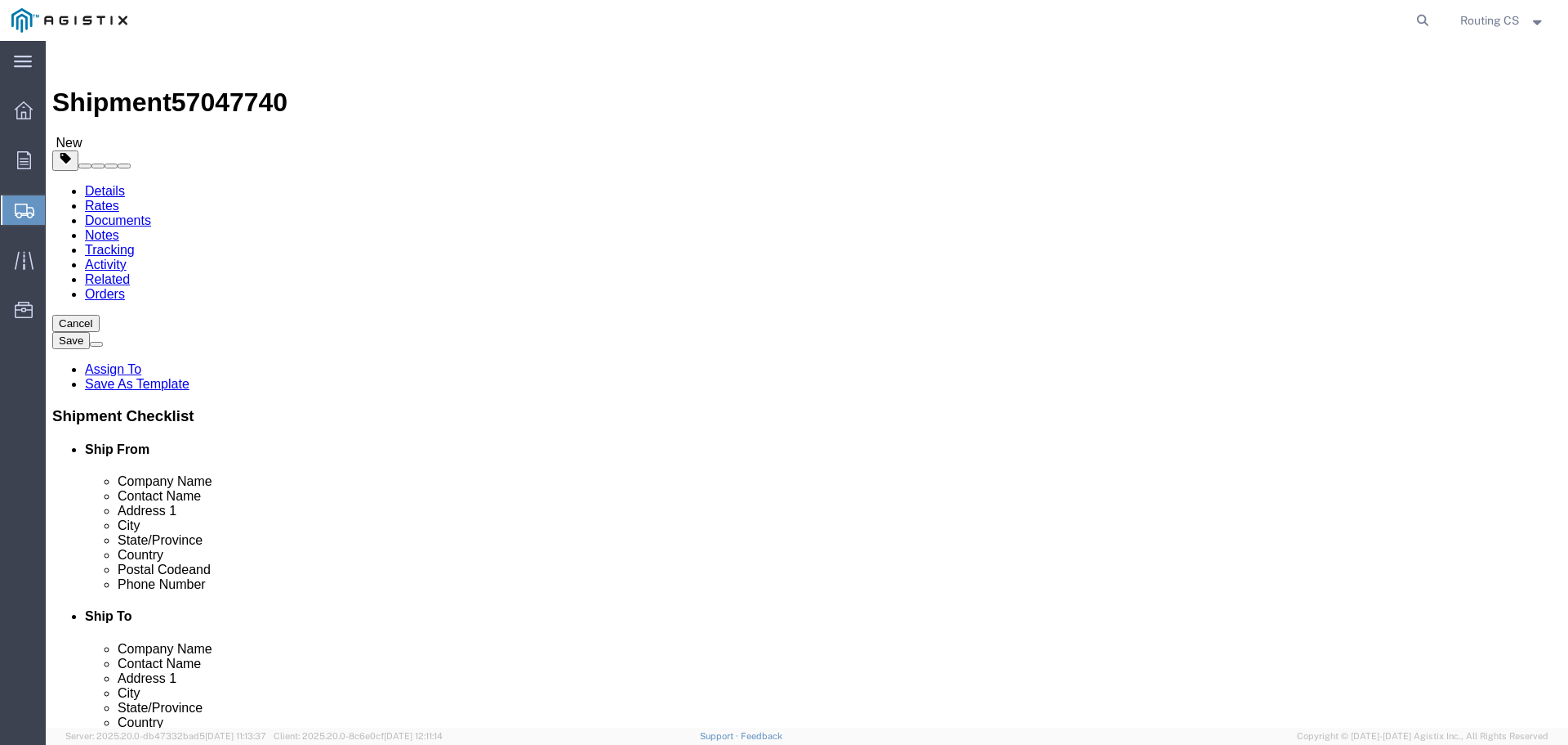
click button "Rate Shipment"
